Goal: Information Seeking & Learning: Learn about a topic

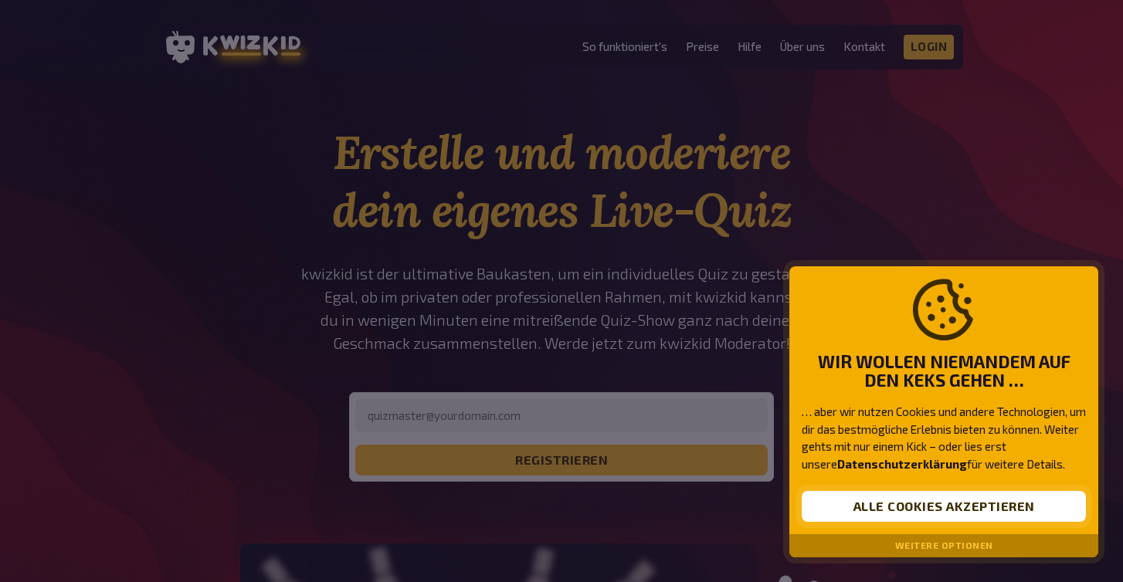
click at [950, 507] on button "Alle Cookies akzeptieren" at bounding box center [944, 506] width 284 height 31
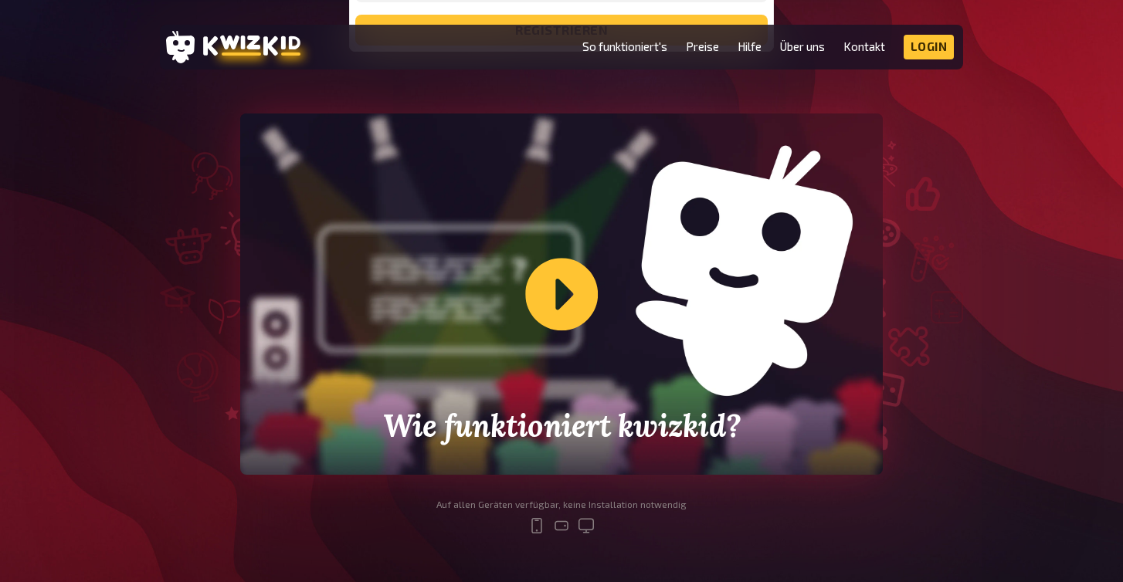
scroll to position [456, 0]
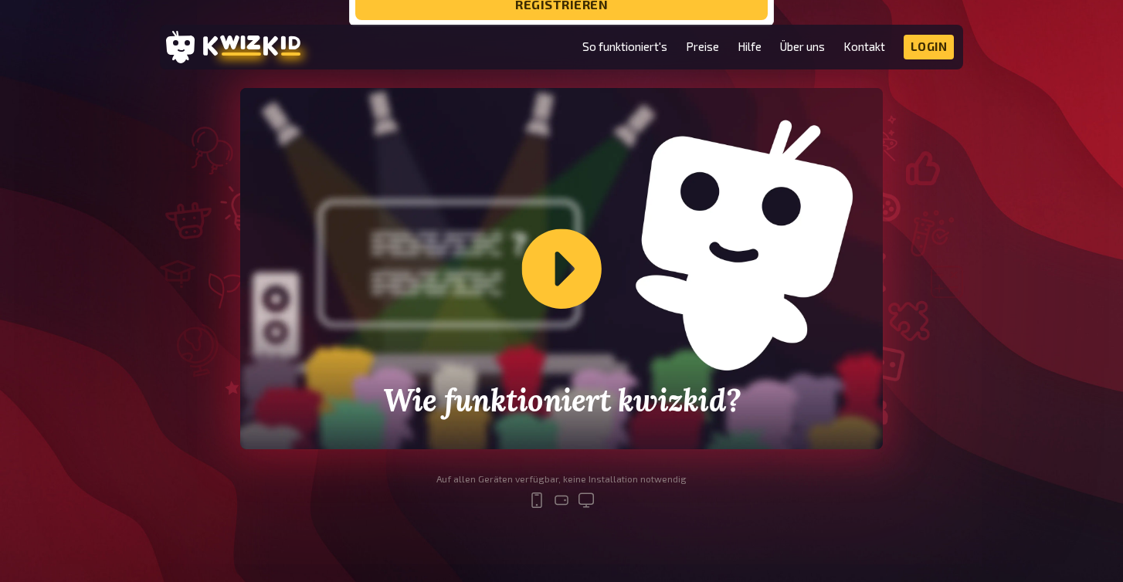
click at [552, 275] on div "Wie funktioniert kwizkid?" at bounding box center [561, 268] width 643 height 361
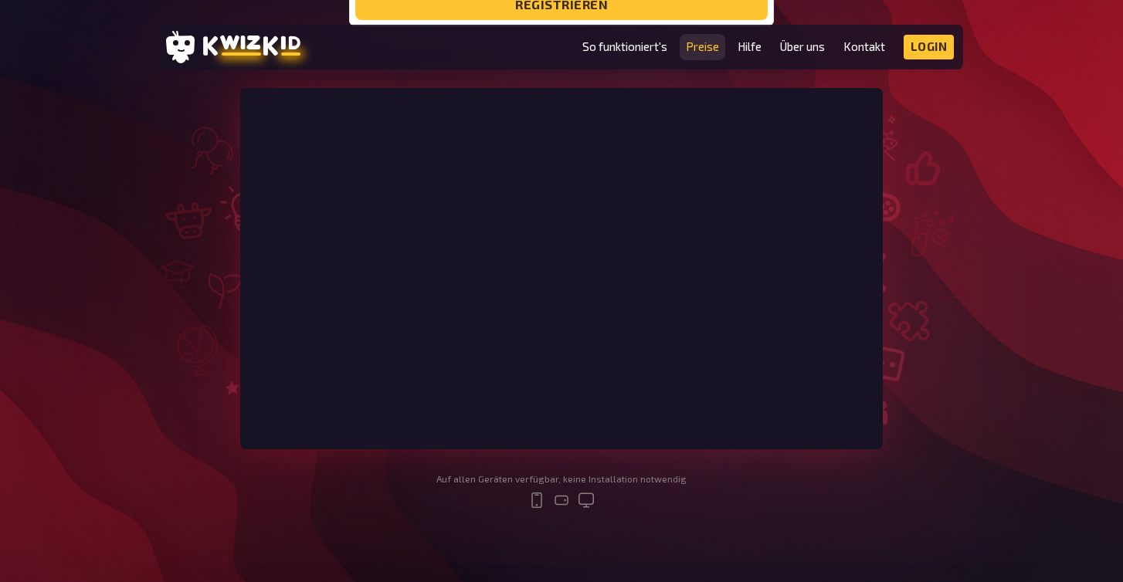
click at [707, 42] on link "Preise" at bounding box center [702, 46] width 33 height 13
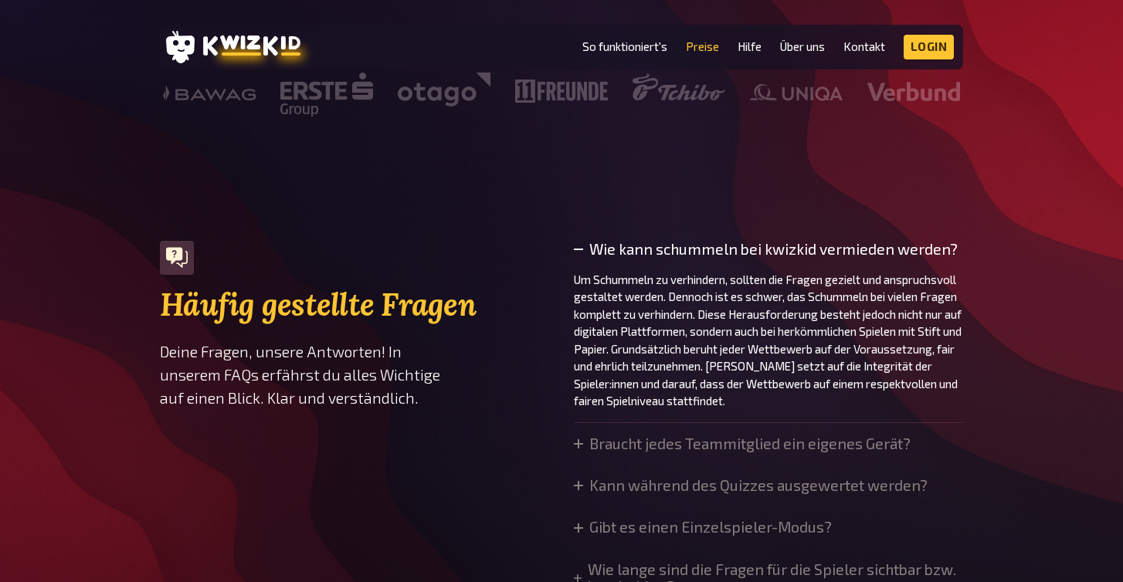
scroll to position [938, 0]
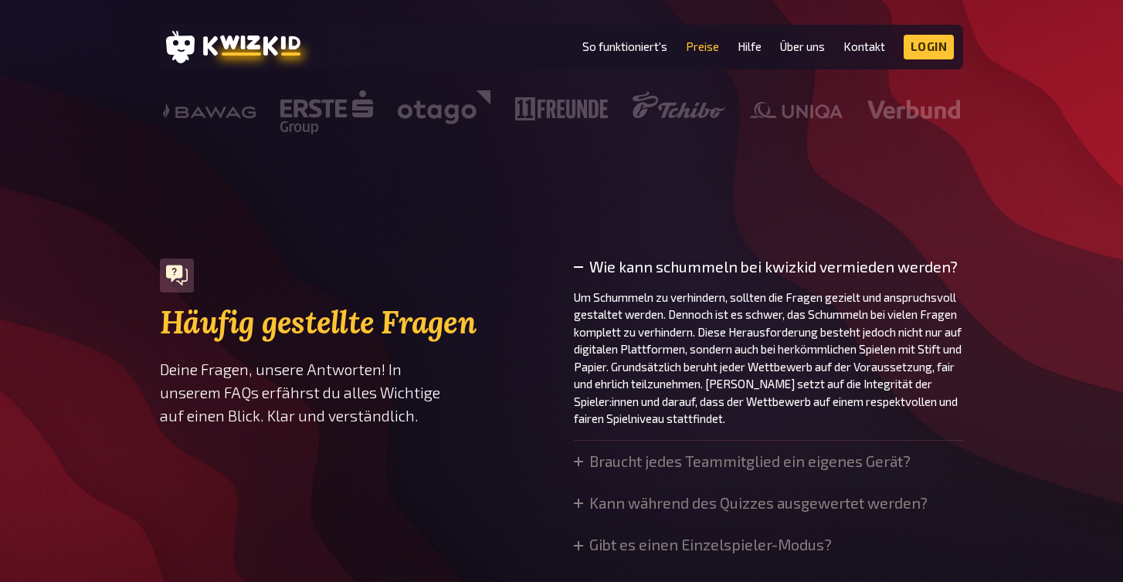
click at [624, 55] on li "So funktioniert's" at bounding box center [624, 47] width 85 height 25
click at [619, 42] on link "So funktioniert's" at bounding box center [624, 46] width 85 height 13
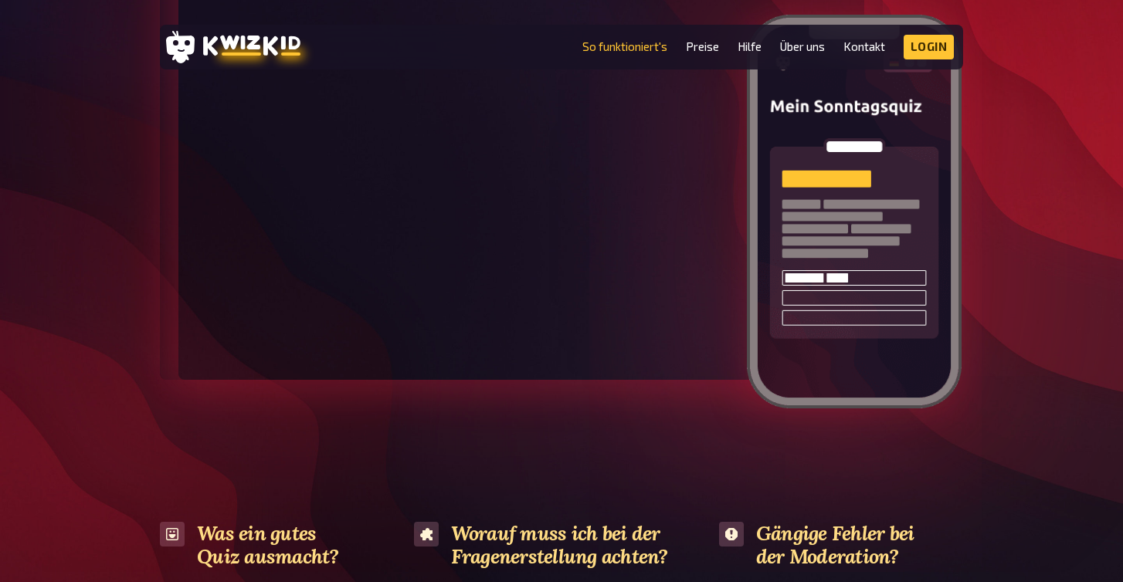
scroll to position [2348, 0]
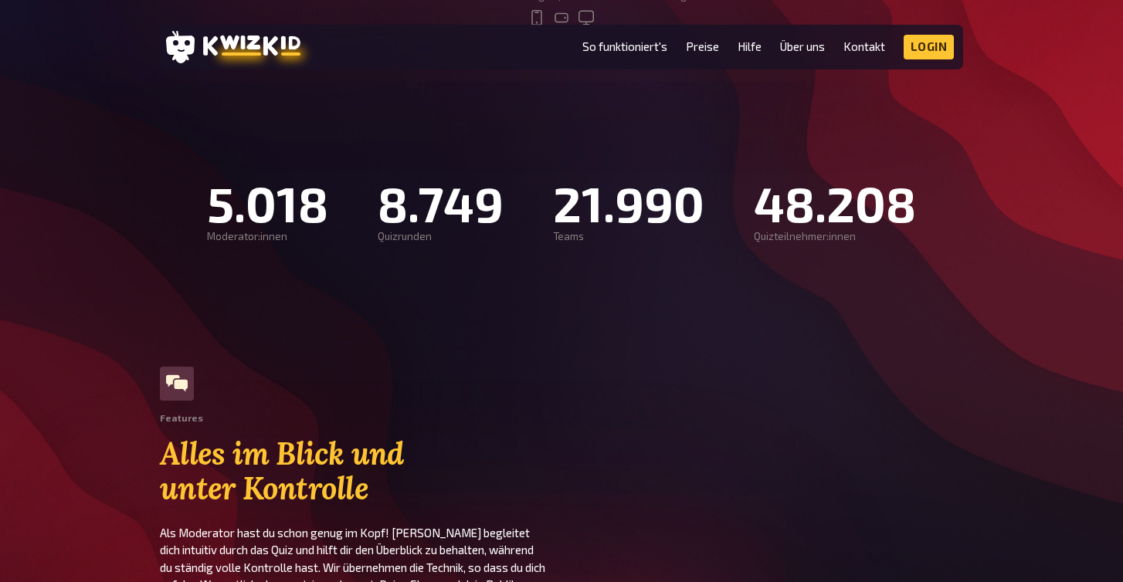
scroll to position [456, 0]
